Goal: Task Accomplishment & Management: Complete application form

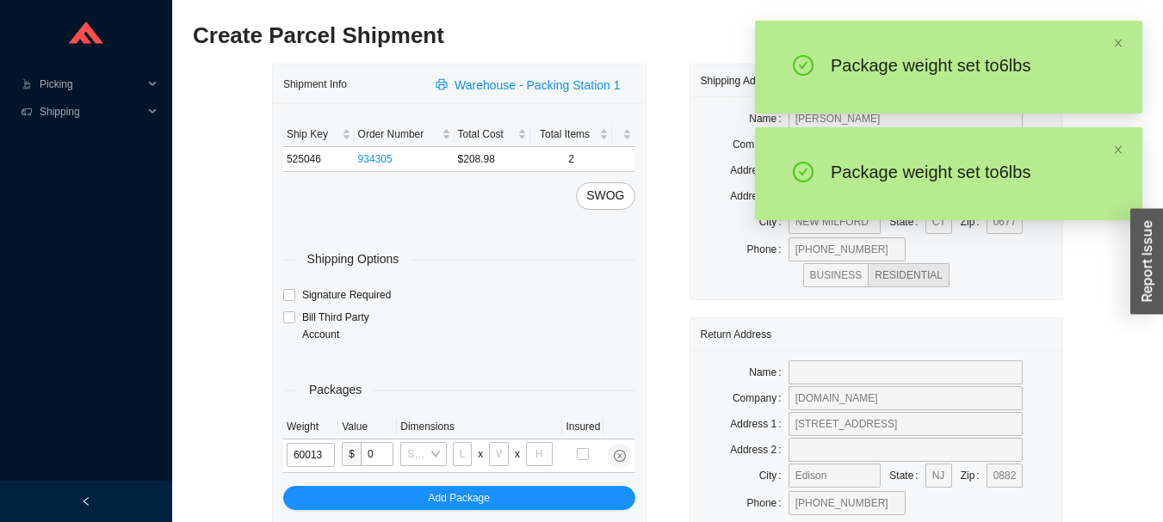
type input "6"
type input "10"
type input "6"
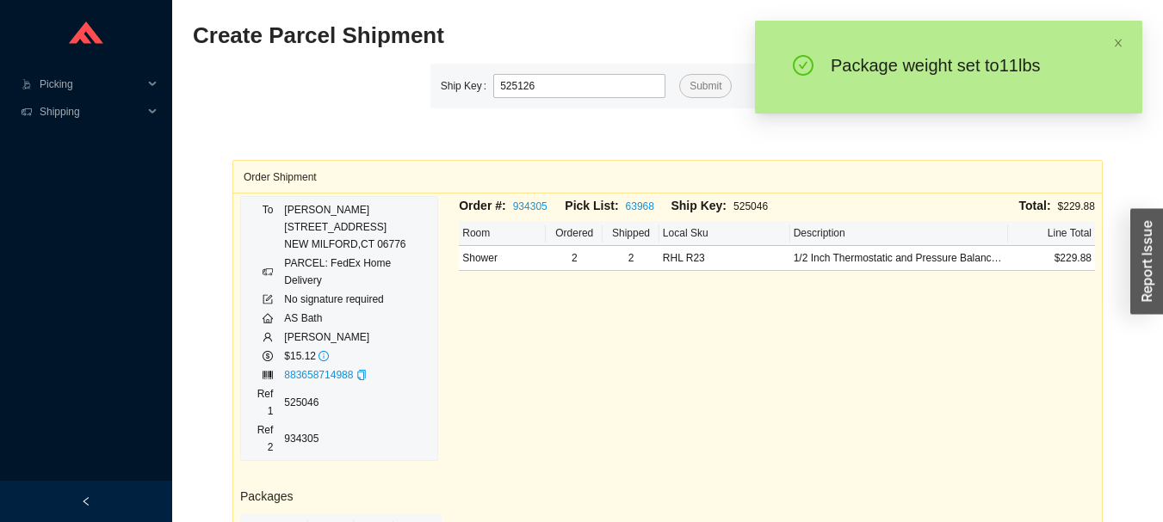
type input "525126"
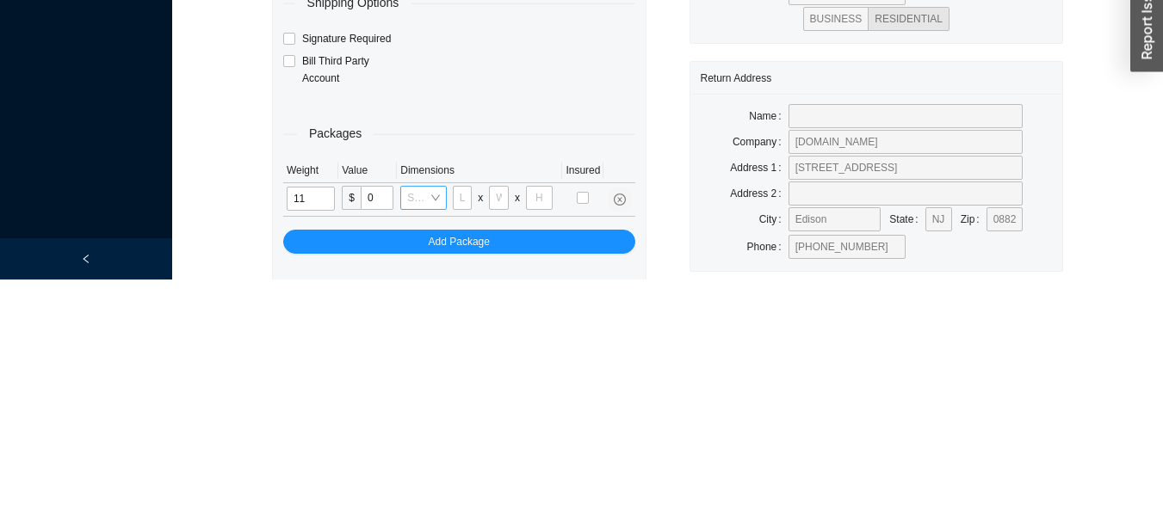
scroll to position [96, 0]
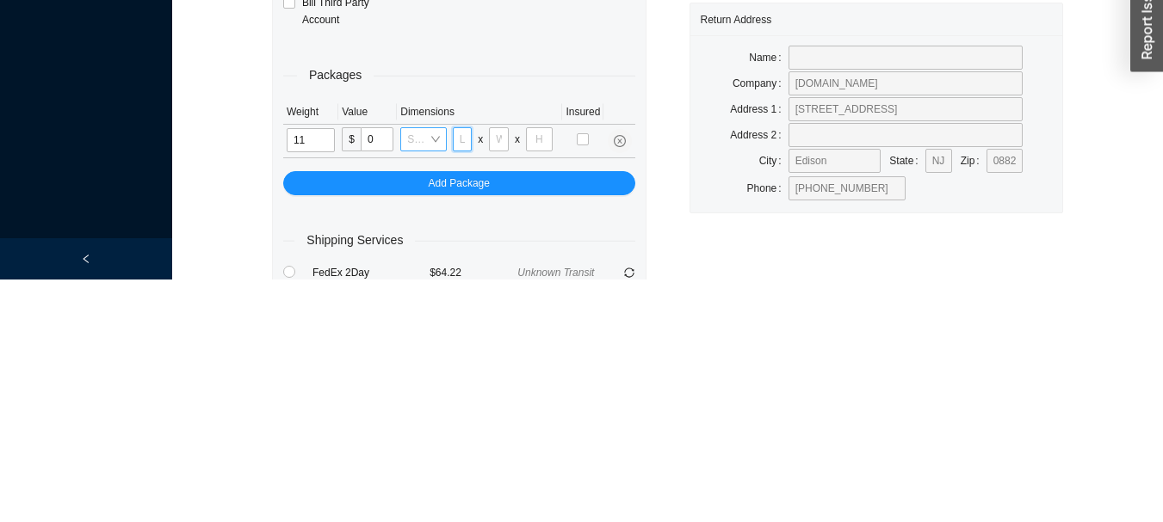
click at [462, 381] on input "tel" at bounding box center [463, 382] width 20 height 24
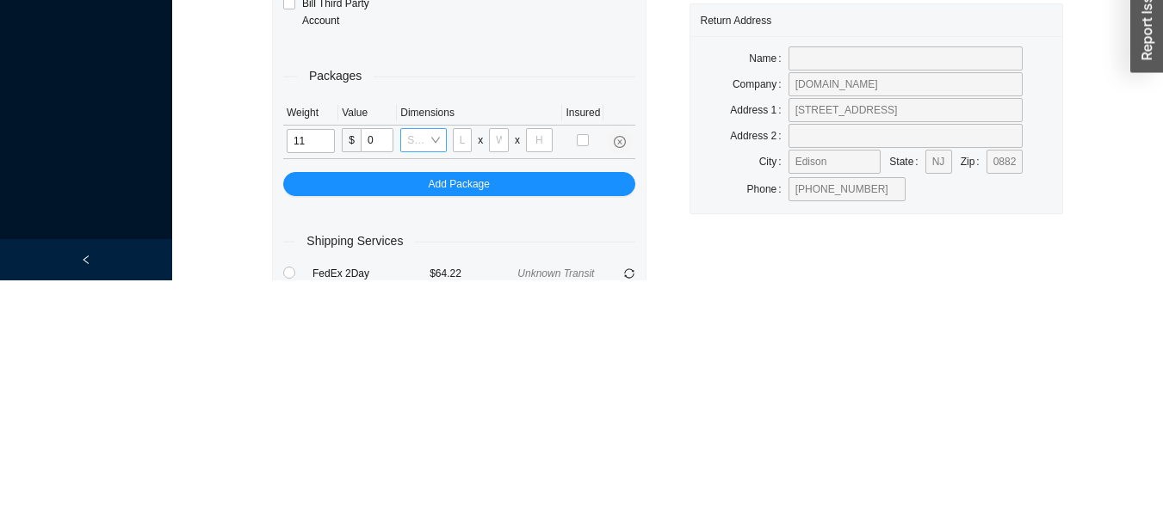
click at [423, 376] on input "search" at bounding box center [418, 382] width 22 height 22
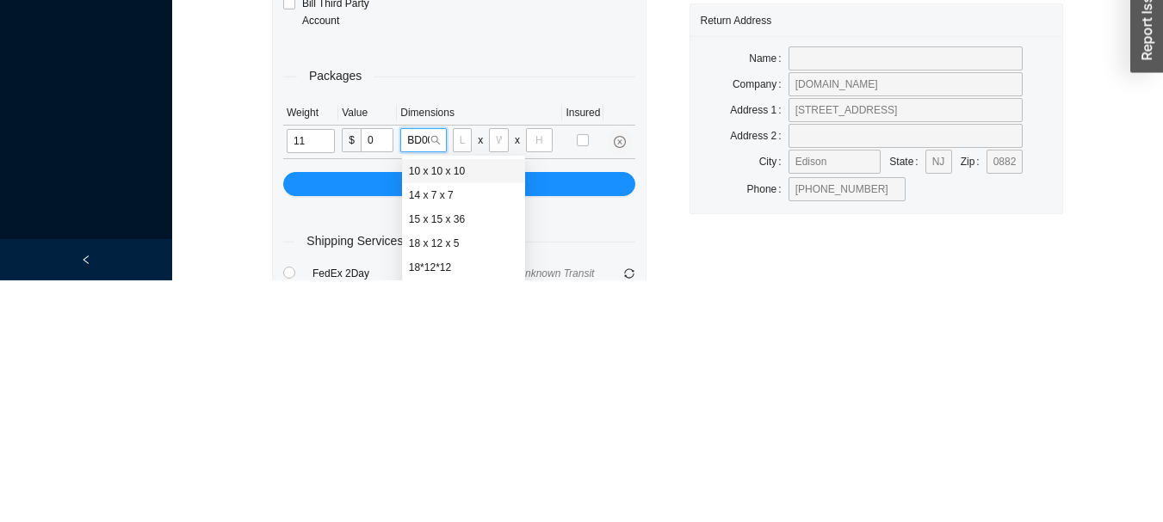
type input "BD0012"
type input "18"
type input "12"
type input "6"
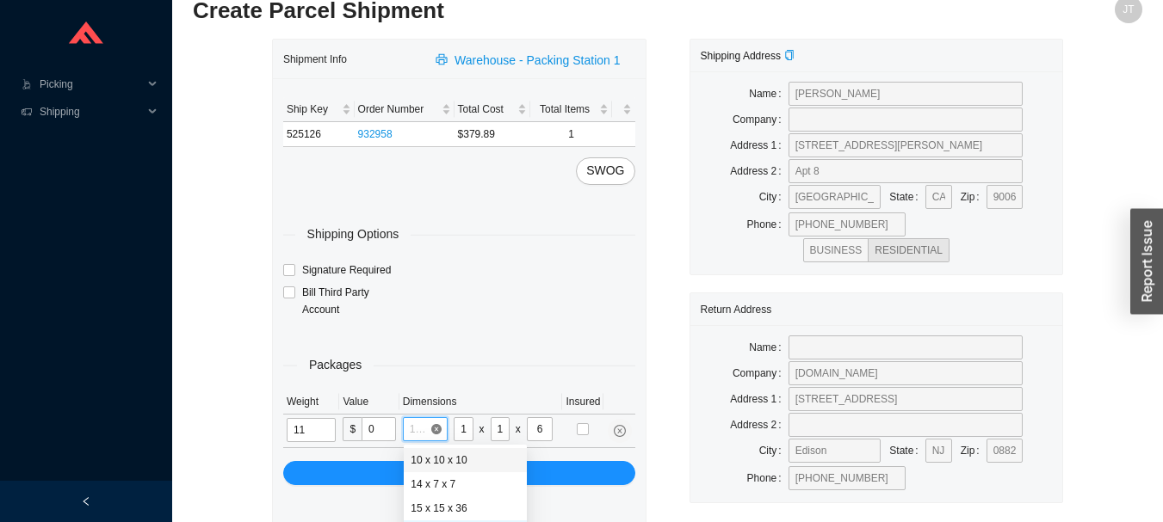
scroll to position [0, 0]
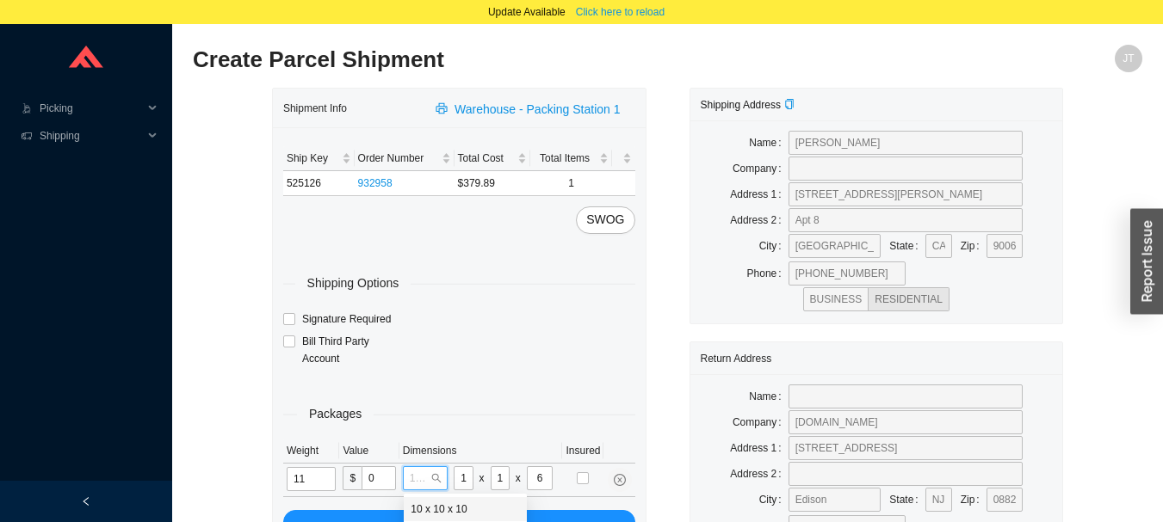
click at [496, 355] on div "Bill Third Party Account" at bounding box center [459, 351] width 361 height 36
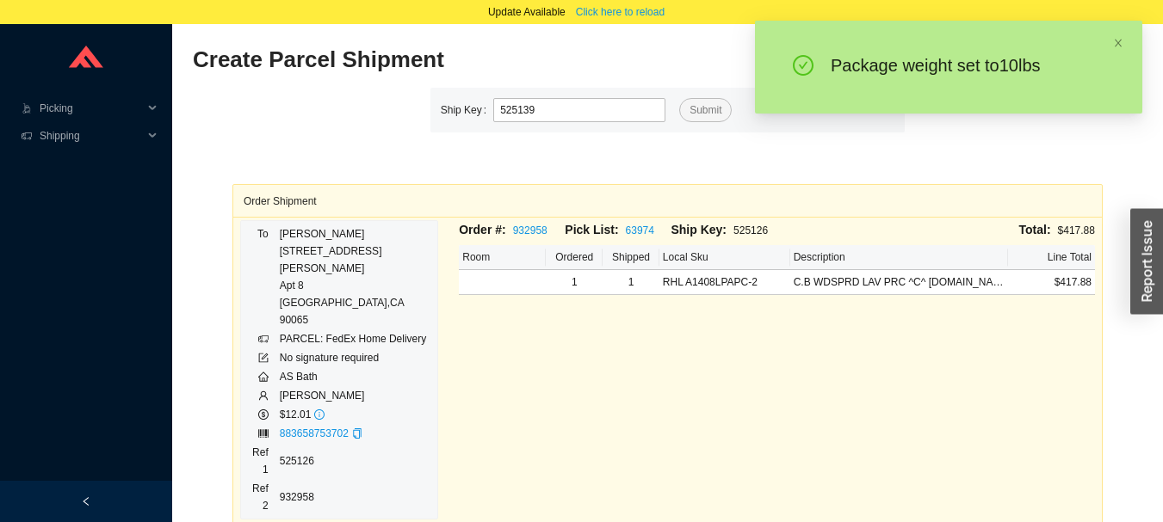
type input "525139"
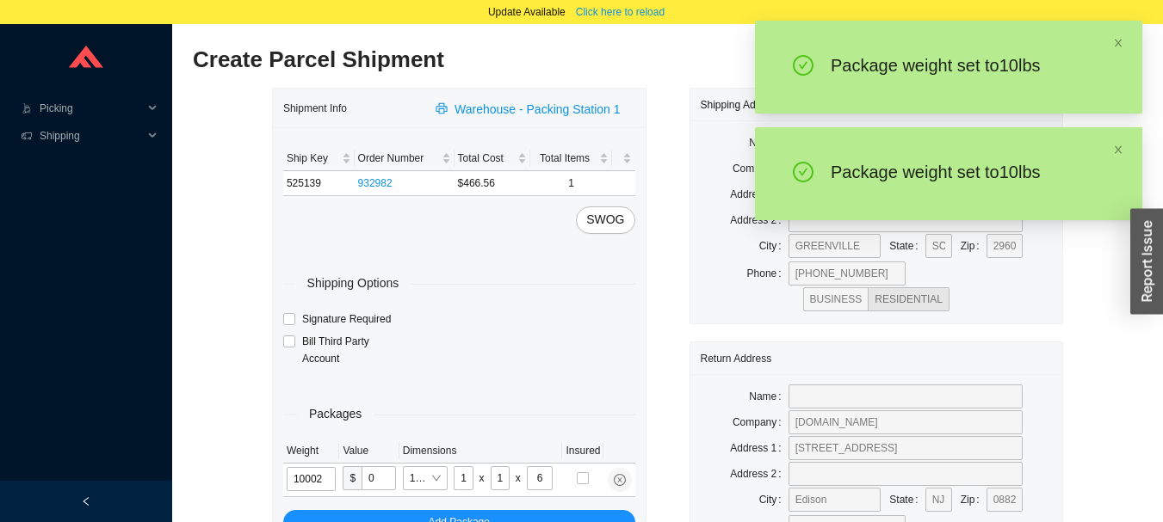
type input "10"
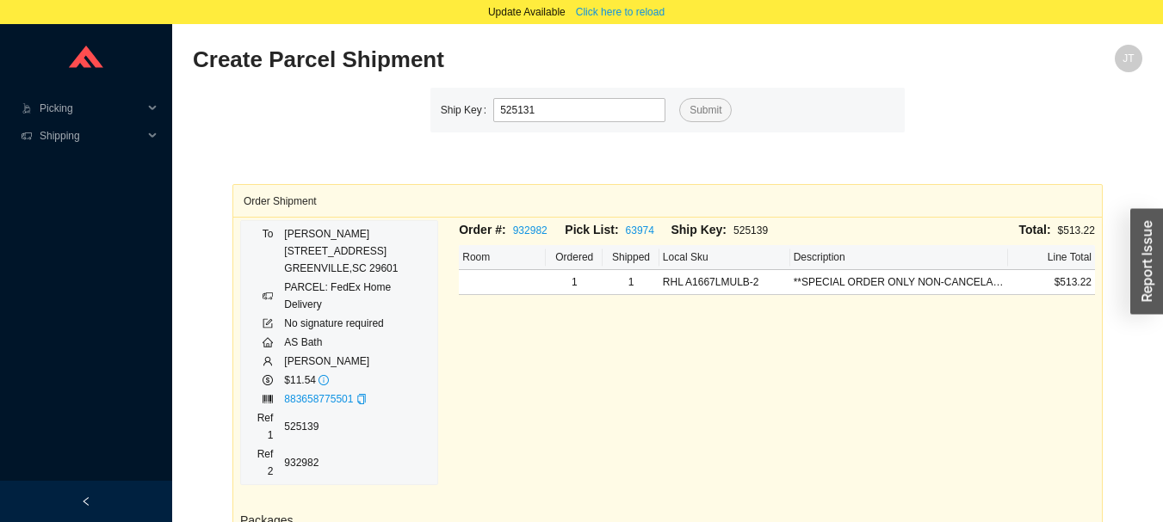
type input "525131"
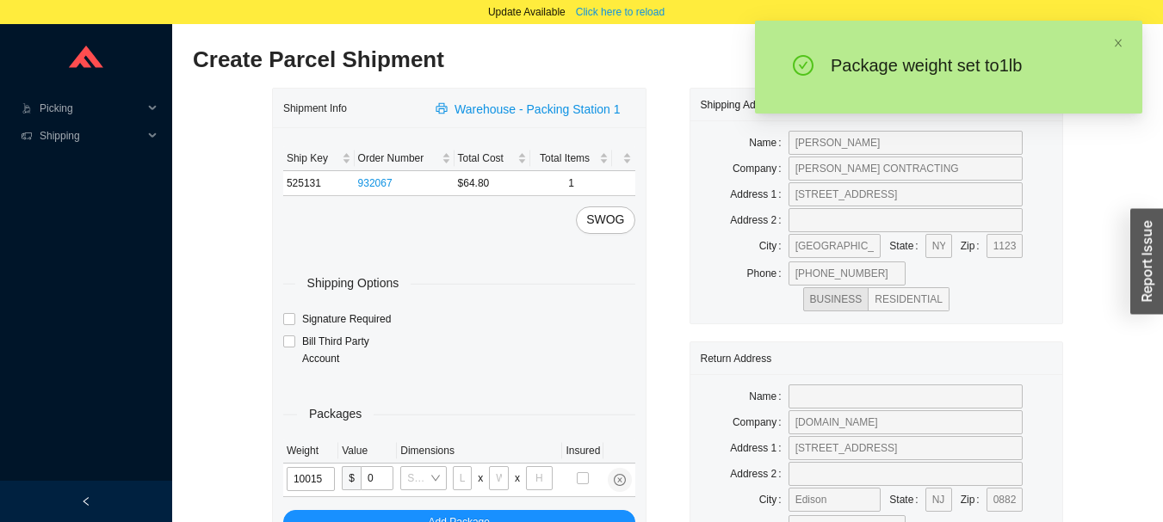
type input "1"
type input "8"
type input "1"
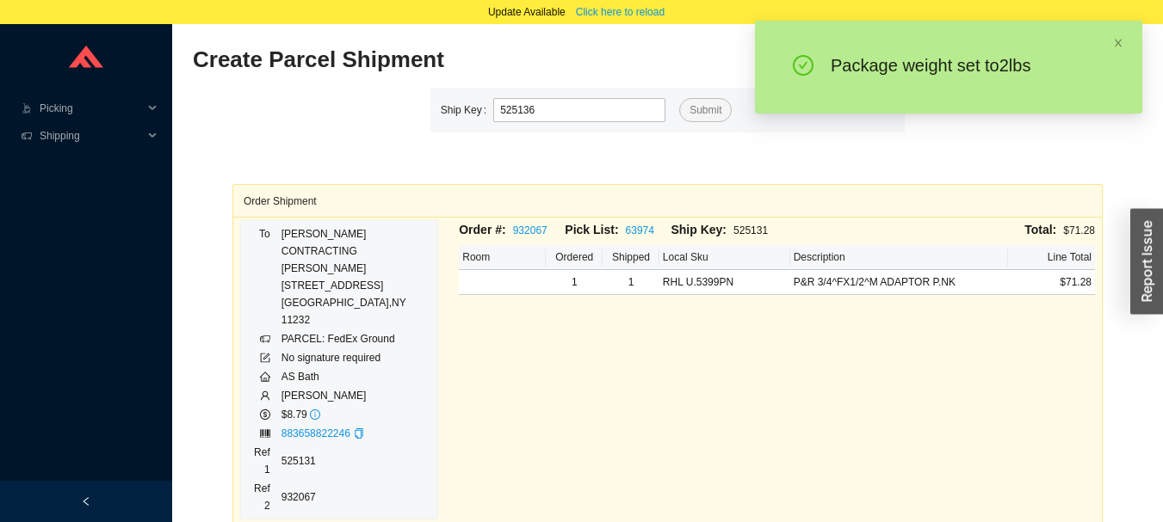
type input "525136"
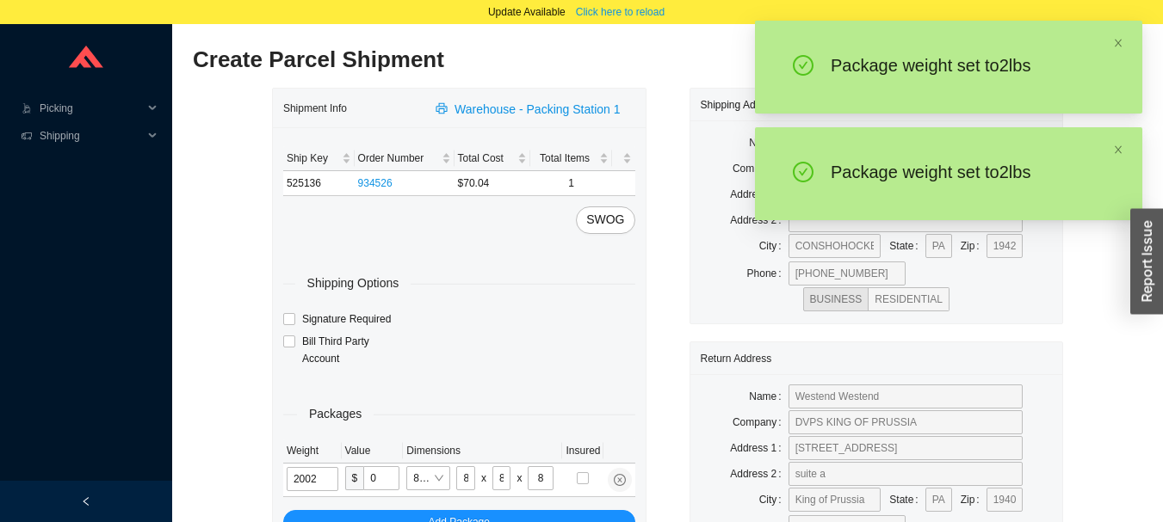
type input "2"
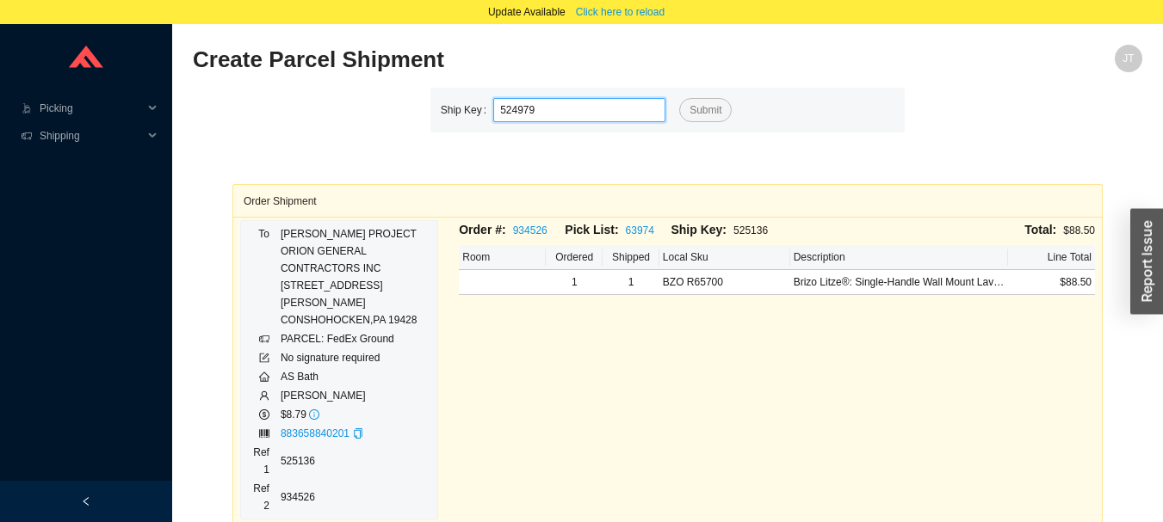
type input "524979"
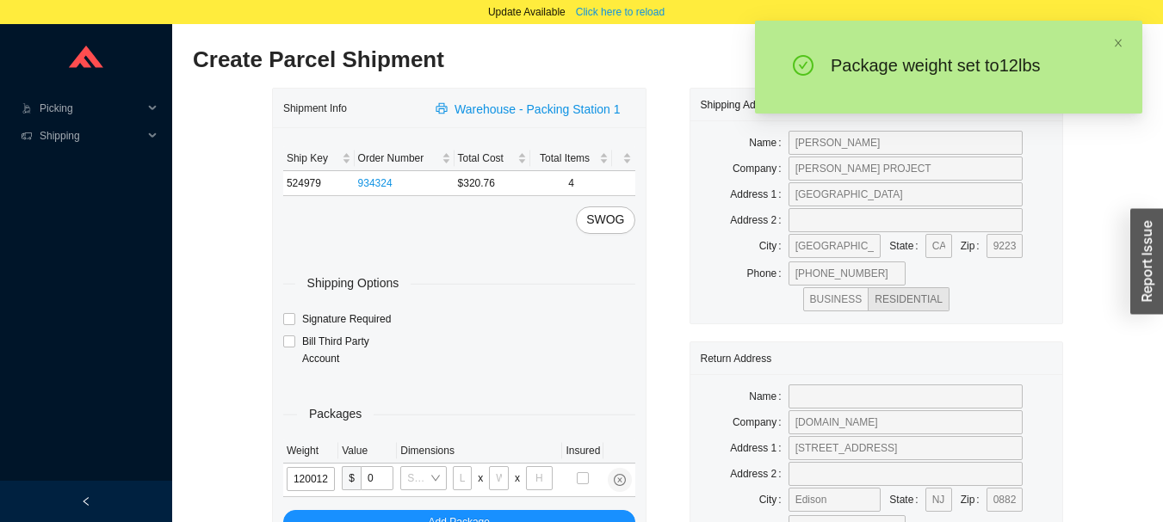
type input "12"
type input "18"
type input "12"
type input "6"
type input "12"
